Goal: Find specific page/section

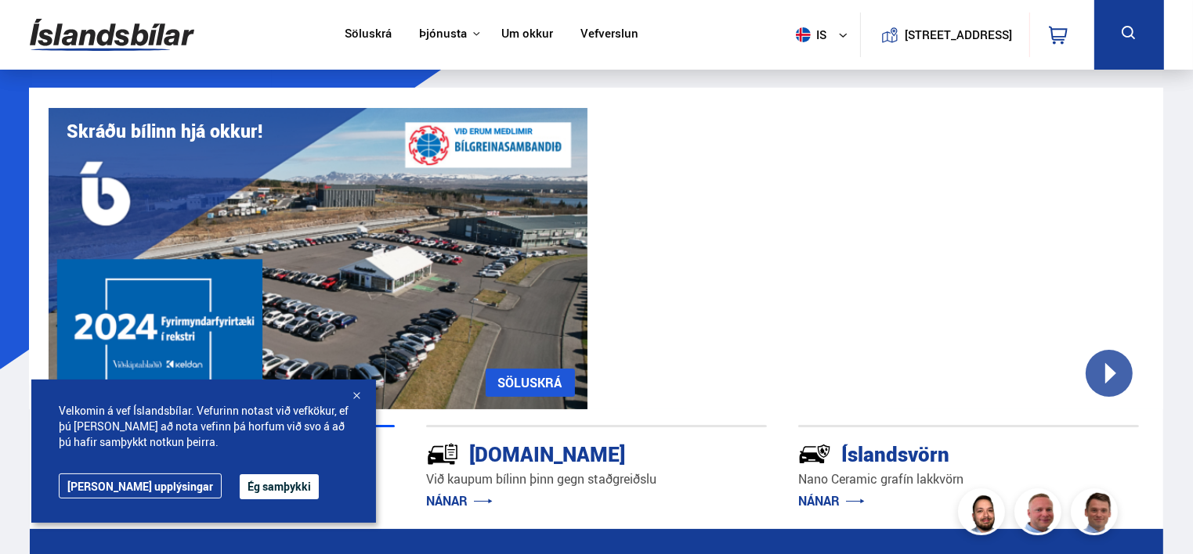
click at [357, 392] on div at bounding box center [356, 397] width 16 height 16
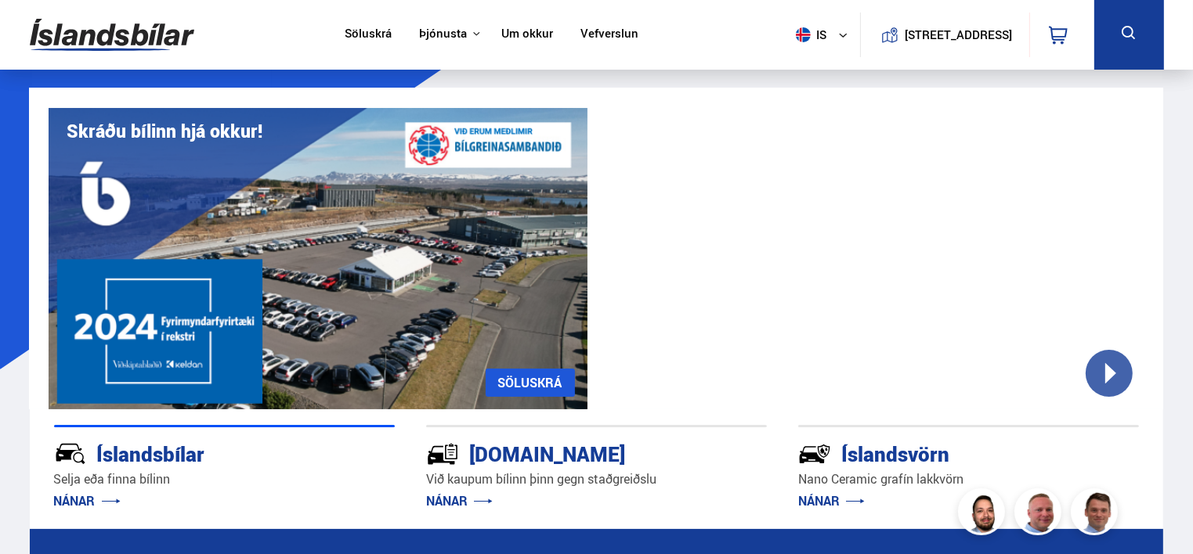
click at [373, 34] on link "Söluskrá" at bounding box center [368, 35] width 47 height 16
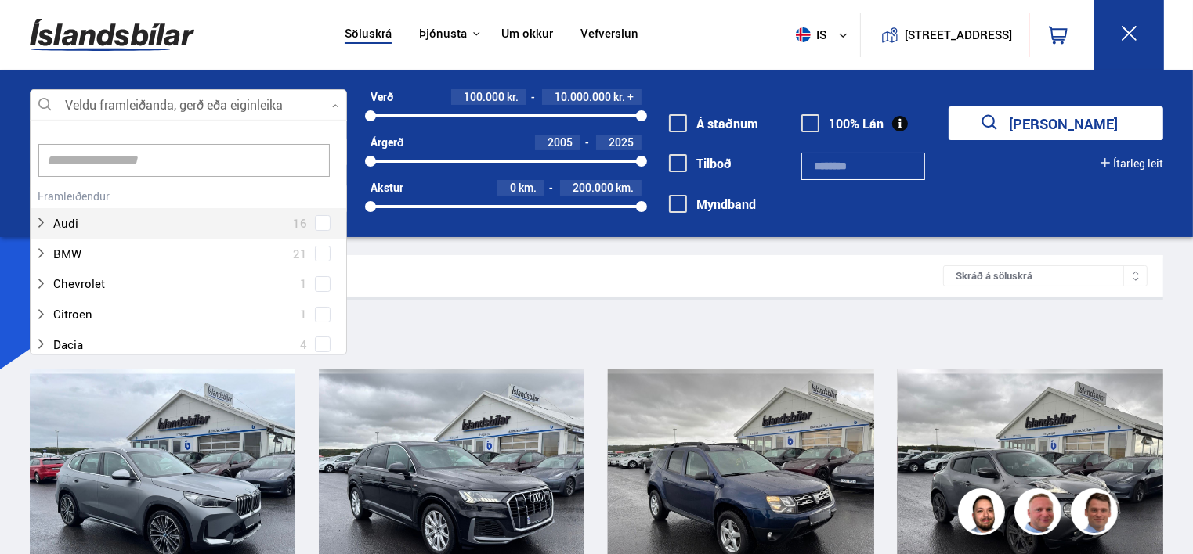
click at [235, 103] on div at bounding box center [188, 105] width 317 height 31
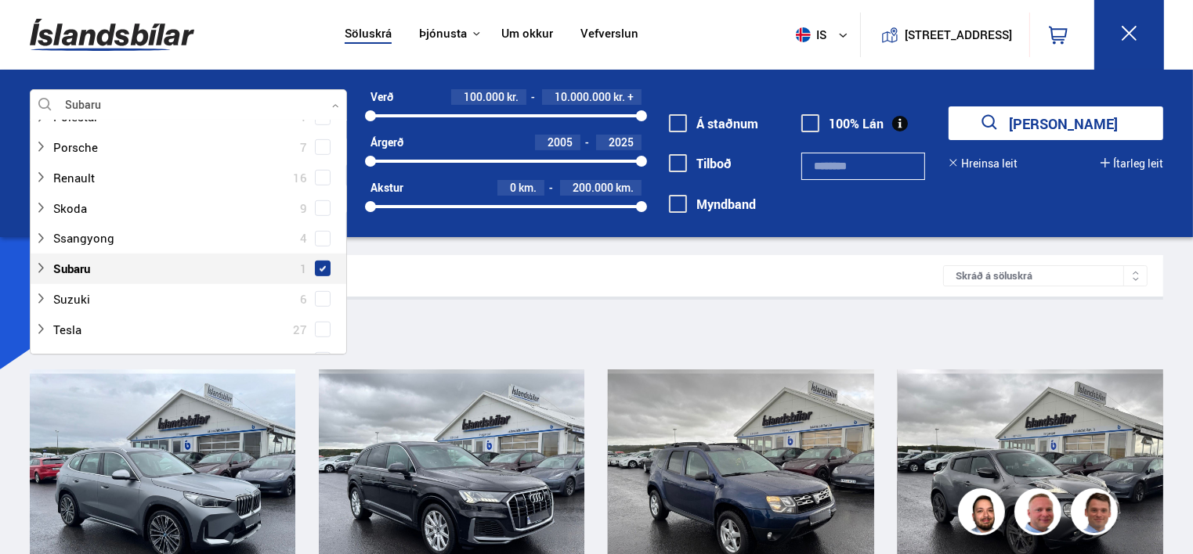
scroll to position [988, 0]
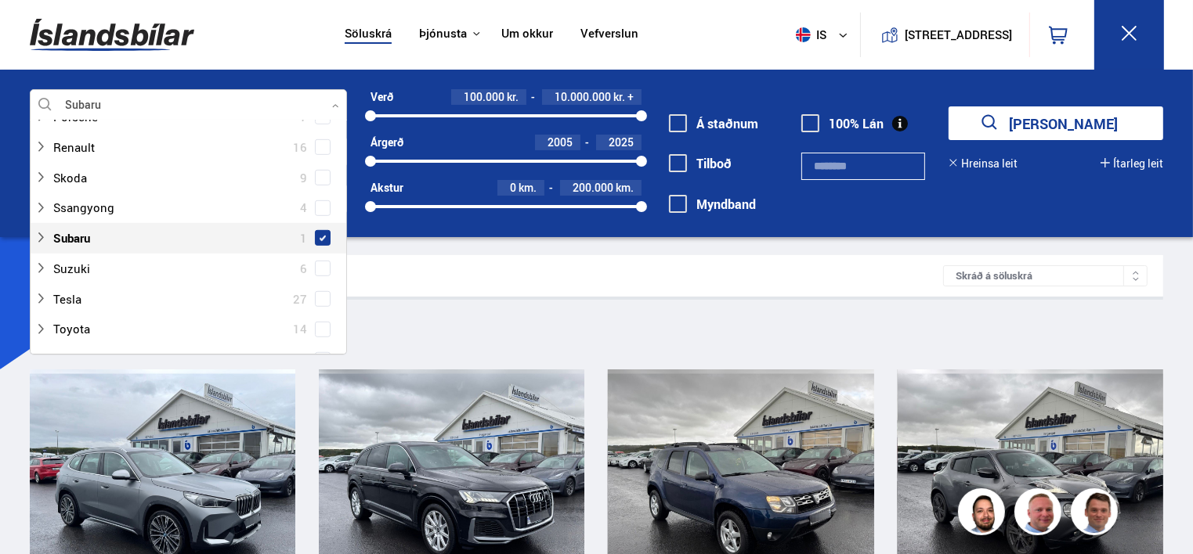
click at [323, 238] on span at bounding box center [323, 238] width 16 height 16
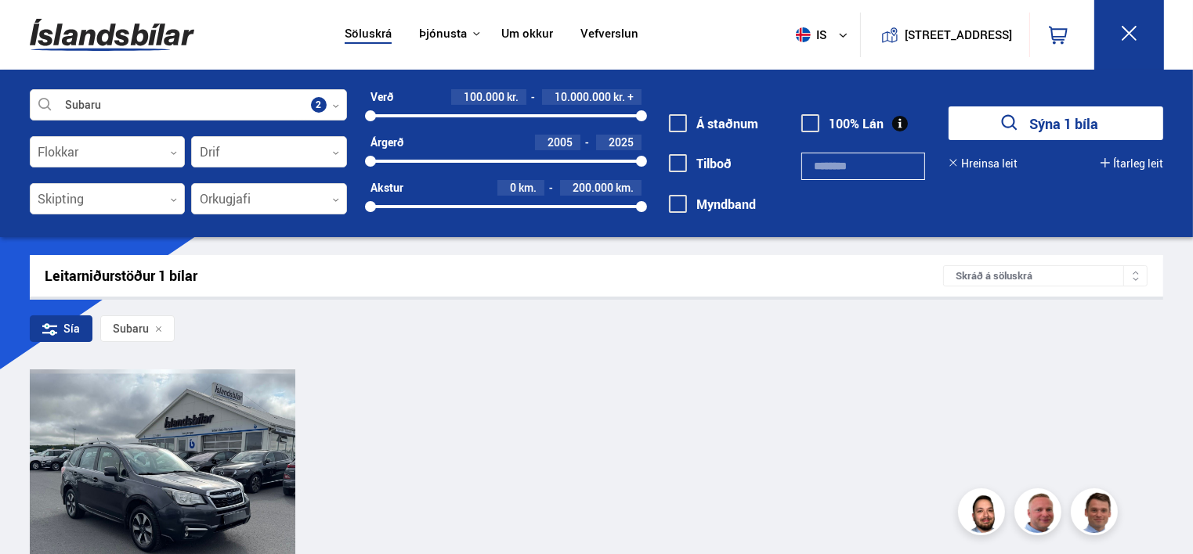
click at [551, 292] on div "Leitarniðurstöður 1 bílar Skráð á [GEOGRAPHIC_DATA]" at bounding box center [597, 276] width 1134 height 42
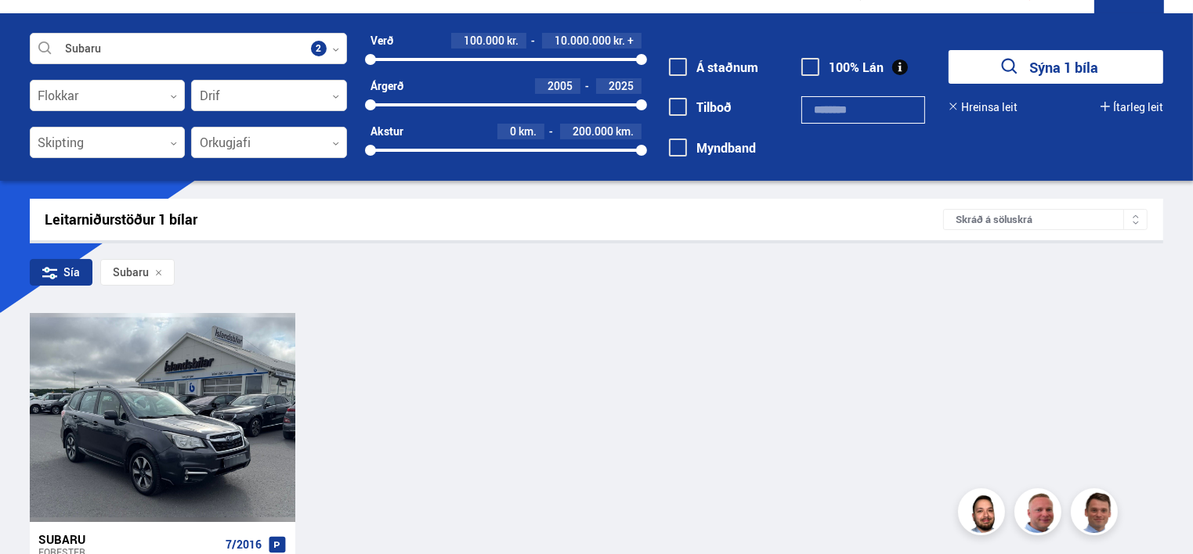
scroll to position [56, 0]
